Goal: Navigation & Orientation: Find specific page/section

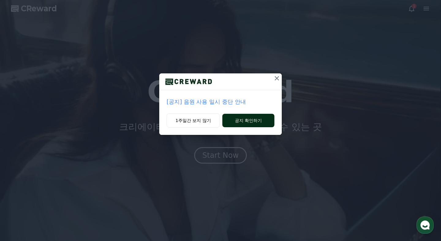
click at [234, 121] on button "공지 확인하기" at bounding box center [248, 120] width 52 height 13
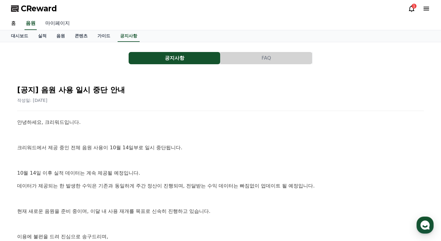
click at [54, 25] on link "마이페이지" at bounding box center [57, 23] width 34 height 13
select select "**********"
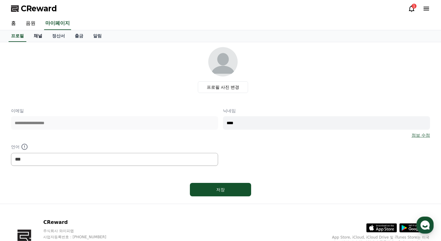
click at [41, 36] on link "채널" at bounding box center [38, 36] width 18 height 12
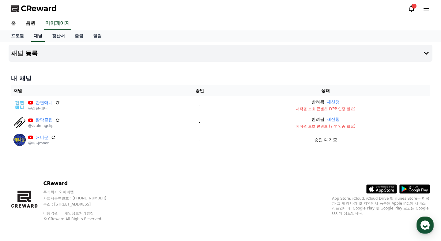
click at [39, 33] on link "채널" at bounding box center [37, 36] width 13 height 12
click at [35, 22] on link "음원" at bounding box center [31, 23] width 20 height 13
